Goal: Communication & Community: Answer question/provide support

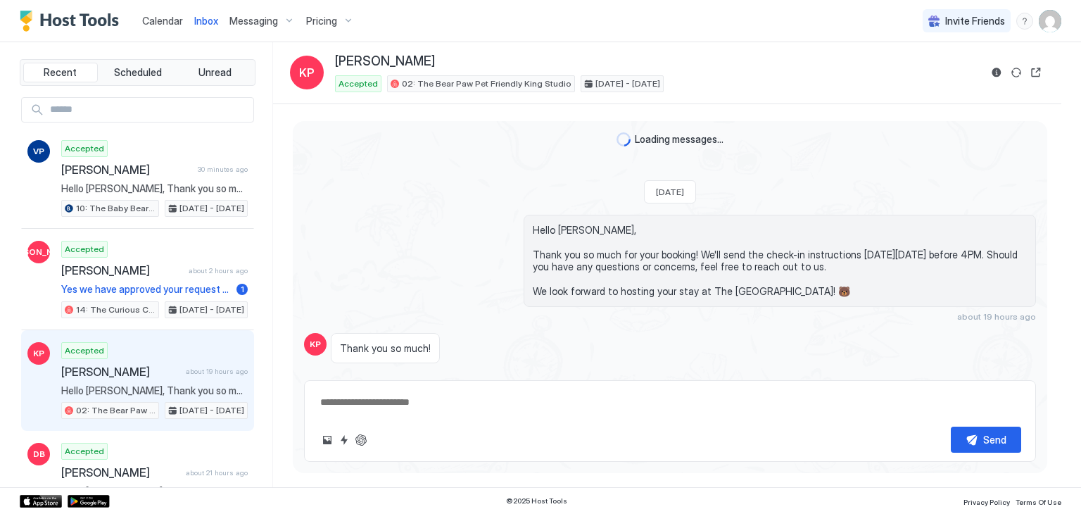
scroll to position [65, 0]
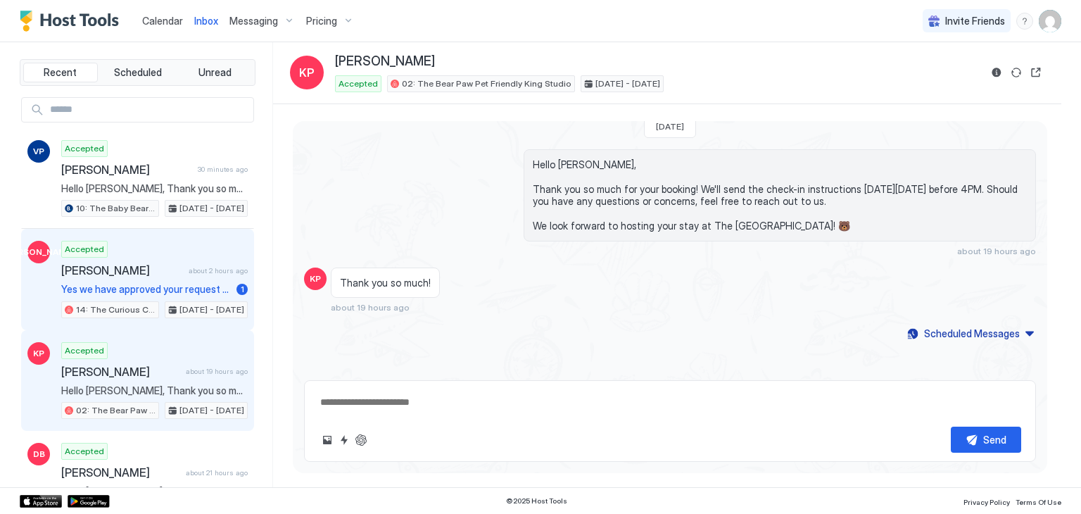
click at [180, 251] on div "Accepted [PERSON_NAME] about 2 hours ago Yes we have approved your request and …" at bounding box center [154, 279] width 187 height 77
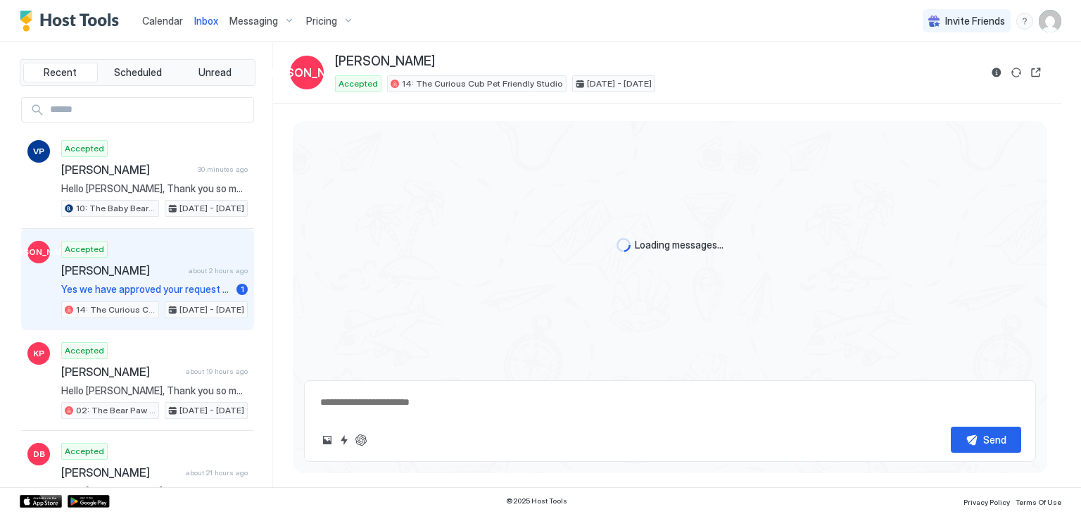
type textarea "*"
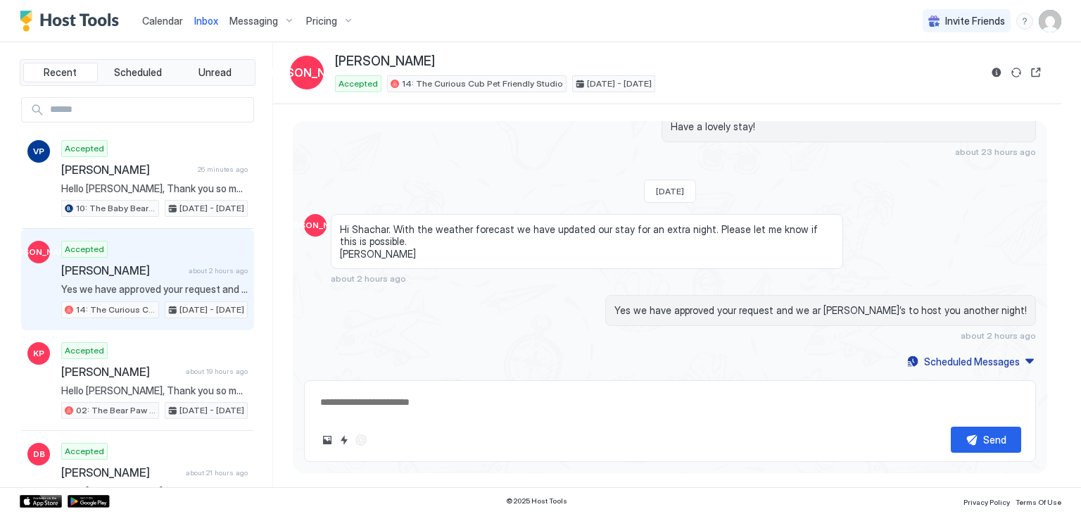
scroll to position [482, 0]
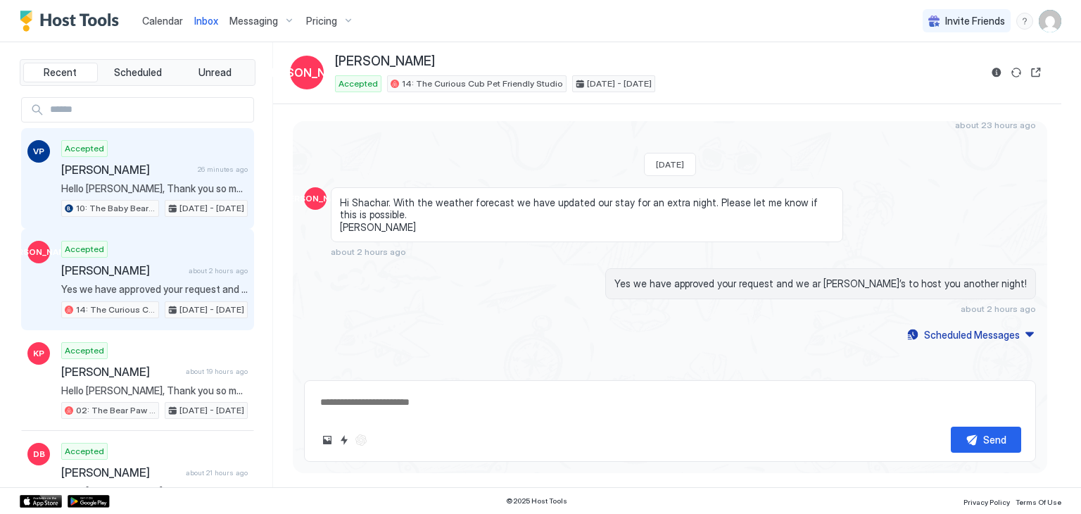
click at [166, 179] on div "Accepted [PERSON_NAME] 26 minutes ago Hello [PERSON_NAME], Thank you so much fo…" at bounding box center [154, 178] width 187 height 77
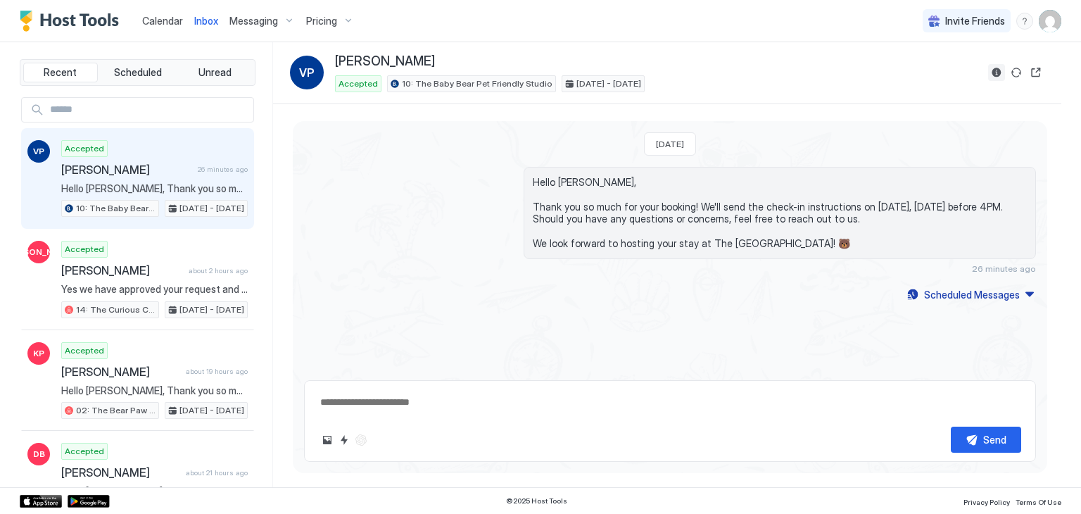
click at [994, 71] on button "Reservation information" at bounding box center [996, 72] width 17 height 17
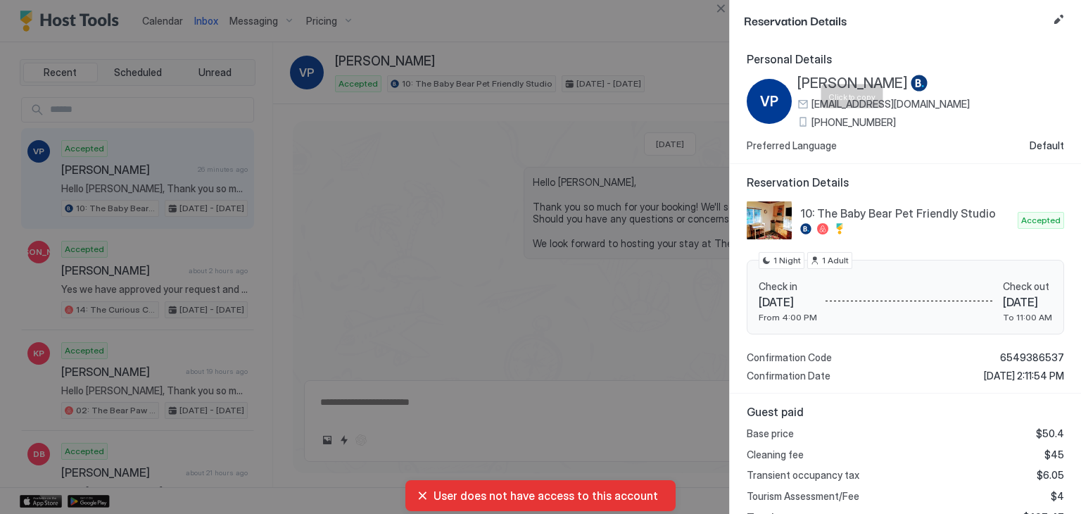
click at [870, 119] on span "[PHONE_NUMBER]" at bounding box center [854, 122] width 84 height 13
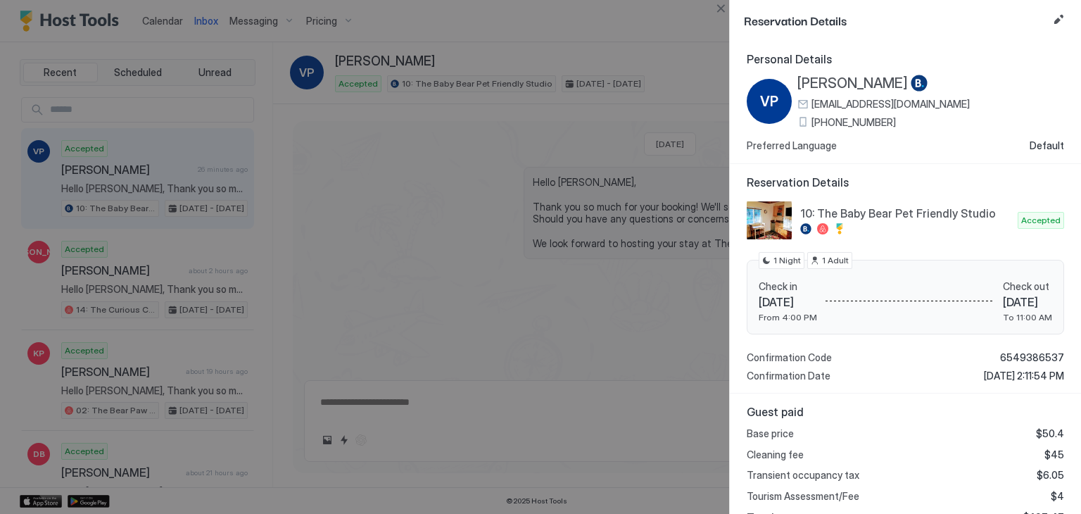
click at [827, 82] on span "[PERSON_NAME]" at bounding box center [853, 84] width 111 height 18
click at [724, 9] on button "Close" at bounding box center [720, 8] width 17 height 17
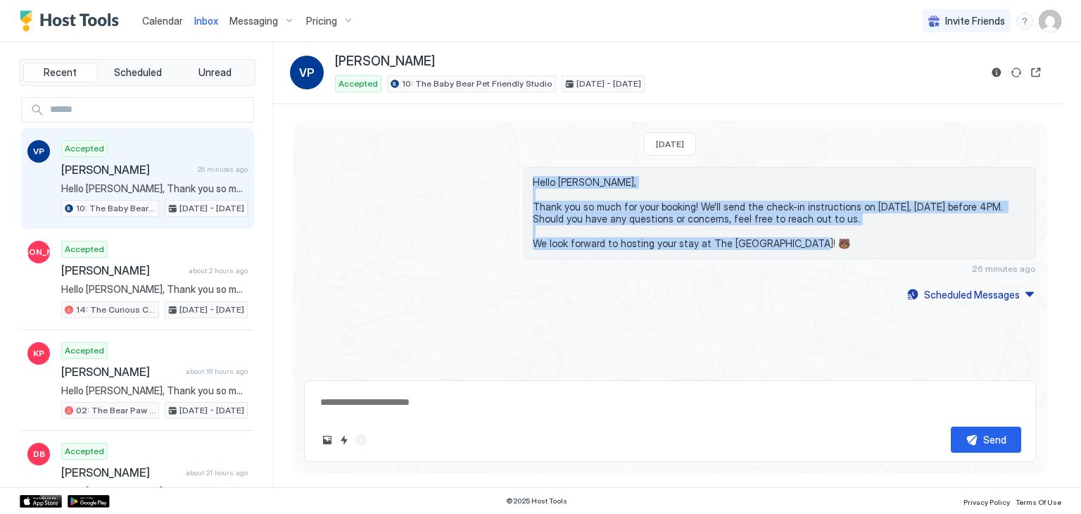
drag, startPoint x: 806, startPoint y: 242, endPoint x: 515, endPoint y: 172, distance: 299.1
click at [517, 172] on div "Hello [PERSON_NAME], Thank you so much for your booking! We'll send the check-i…" at bounding box center [670, 220] width 732 height 107
copy span "Hello [PERSON_NAME], Thank you so much for your booking! We'll send the check-i…"
click at [1030, 291] on button "Scheduled Messages" at bounding box center [970, 294] width 131 height 19
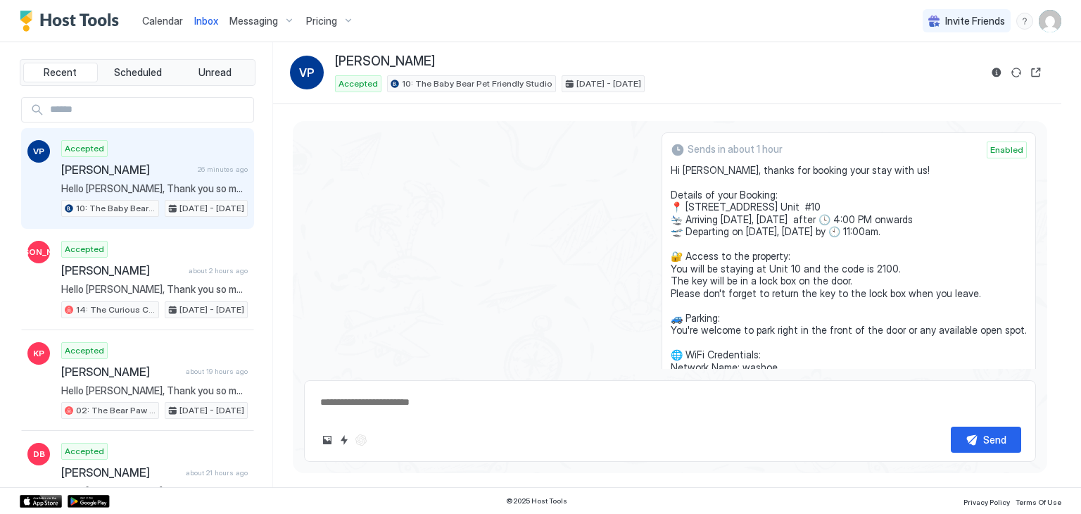
scroll to position [99, 0]
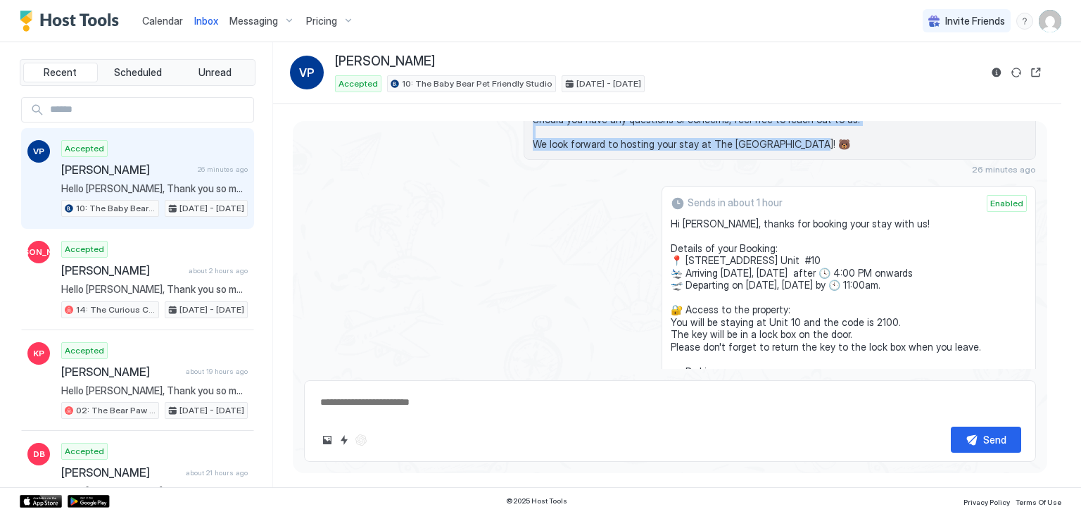
drag, startPoint x: 769, startPoint y: 251, endPoint x: 677, endPoint y: 223, distance: 95.5
click at [677, 223] on div "Sends in about 1 hour Enabled Hi [PERSON_NAME], thanks for booking your stay wi…" at bounding box center [849, 352] width 375 height 333
copy span "Hi [PERSON_NAME], thanks for booking your stay with us! Details of your Booking…"
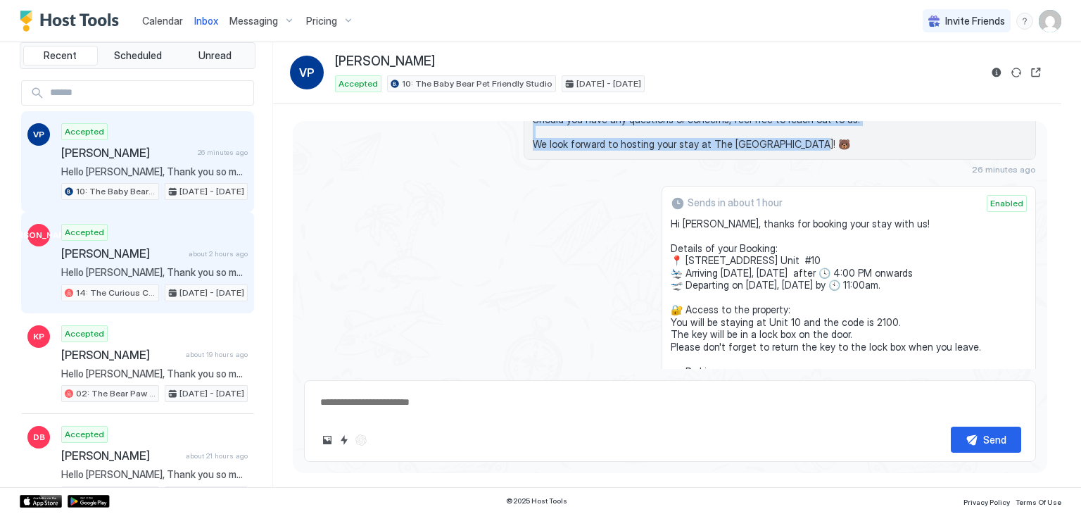
scroll to position [0, 0]
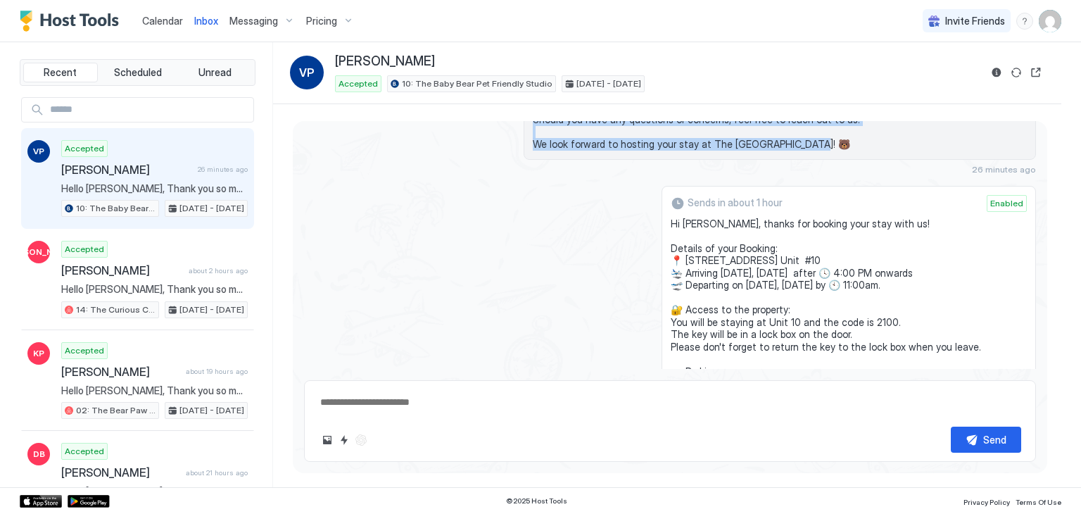
click at [175, 23] on span "Calendar" at bounding box center [162, 21] width 41 height 12
